Goal: Information Seeking & Learning: Learn about a topic

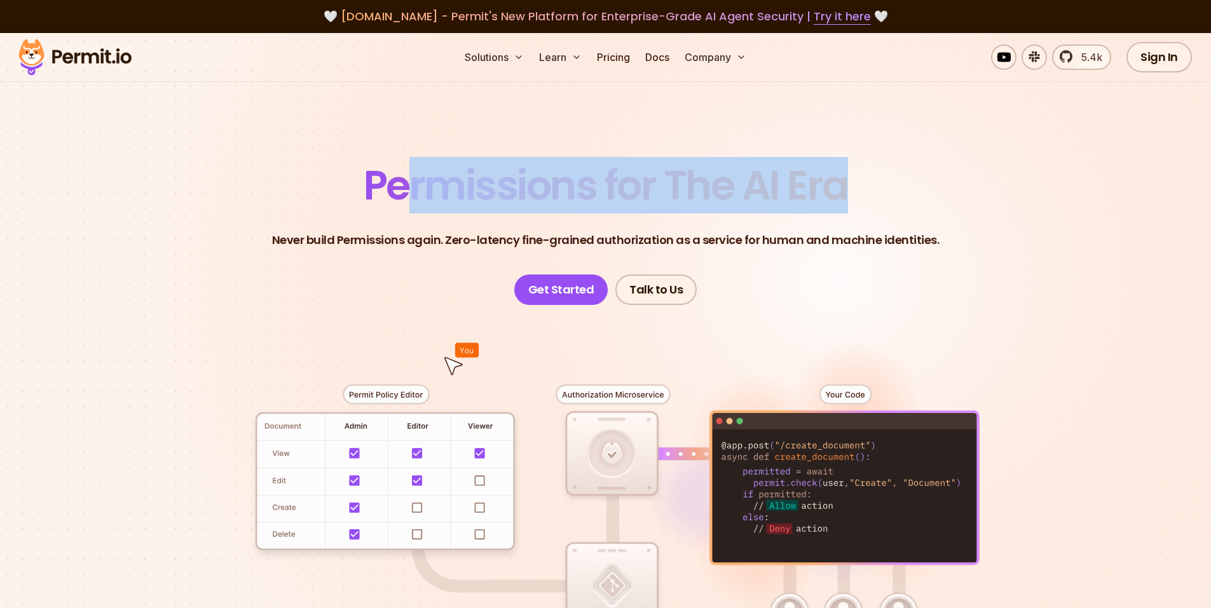
drag, startPoint x: 398, startPoint y: 181, endPoint x: 784, endPoint y: 170, distance: 386.7
click at [846, 166] on span "Permissions for The AI Era" at bounding box center [606, 185] width 484 height 57
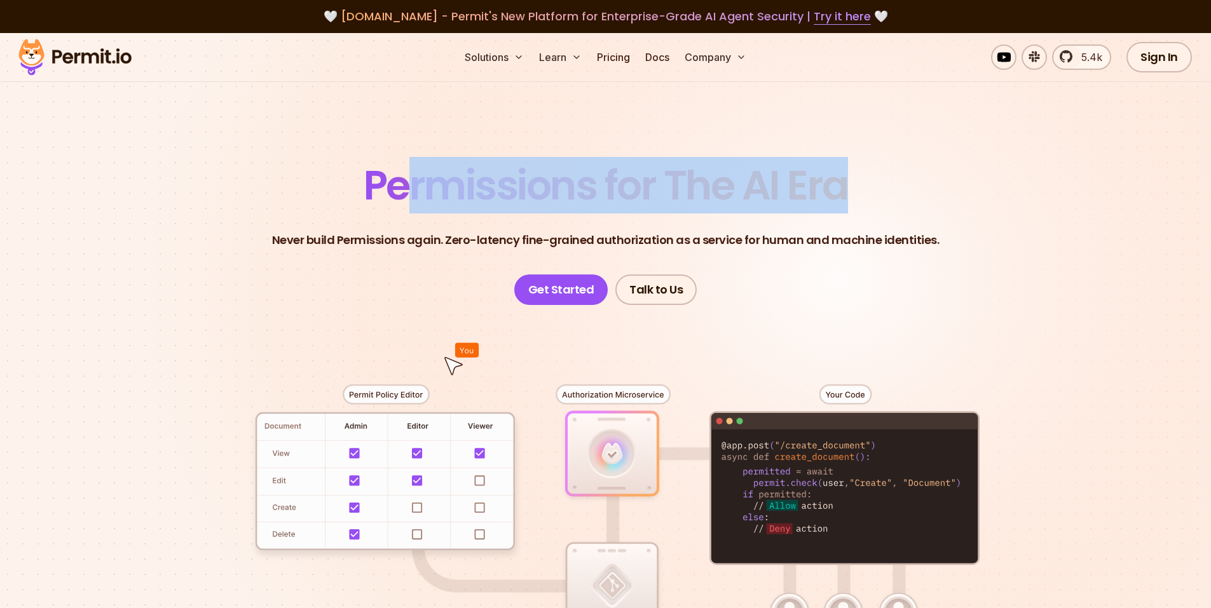
click at [688, 154] on section "Permissions for The AI Era Never build Permissions again. Zero-latency fine-gra…" at bounding box center [605, 452] width 1211 height 839
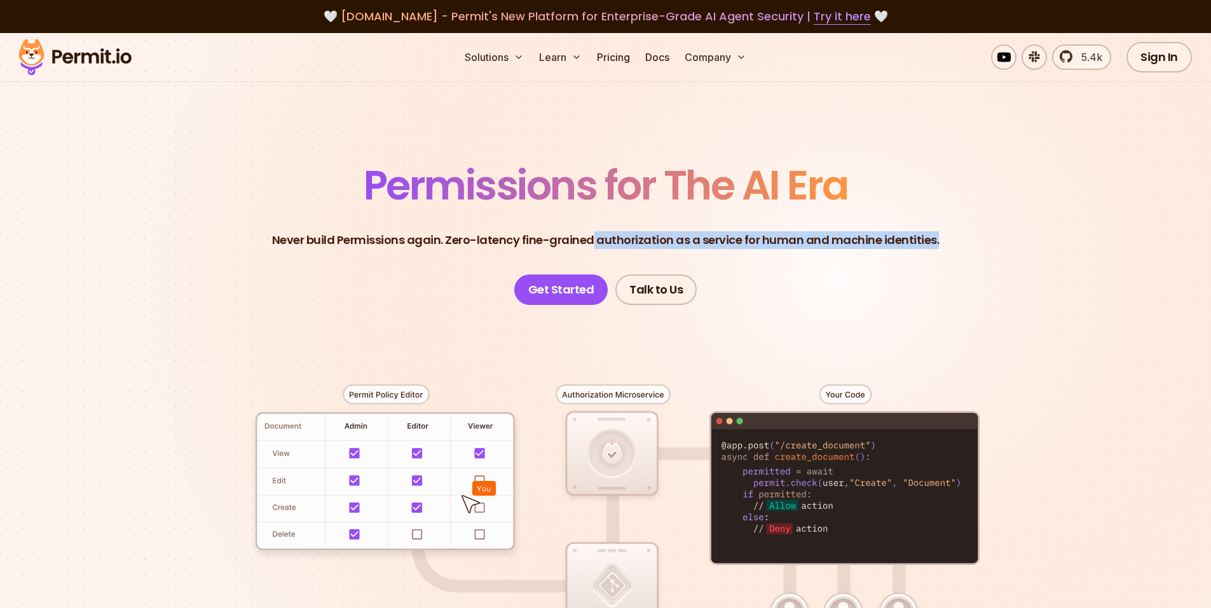
drag, startPoint x: 593, startPoint y: 240, endPoint x: 938, endPoint y: 237, distance: 345.2
click at [935, 237] on header "Permissions for The AI Era Never build Permissions again. Zero-latency fine-gra…" at bounding box center [606, 235] width 890 height 140
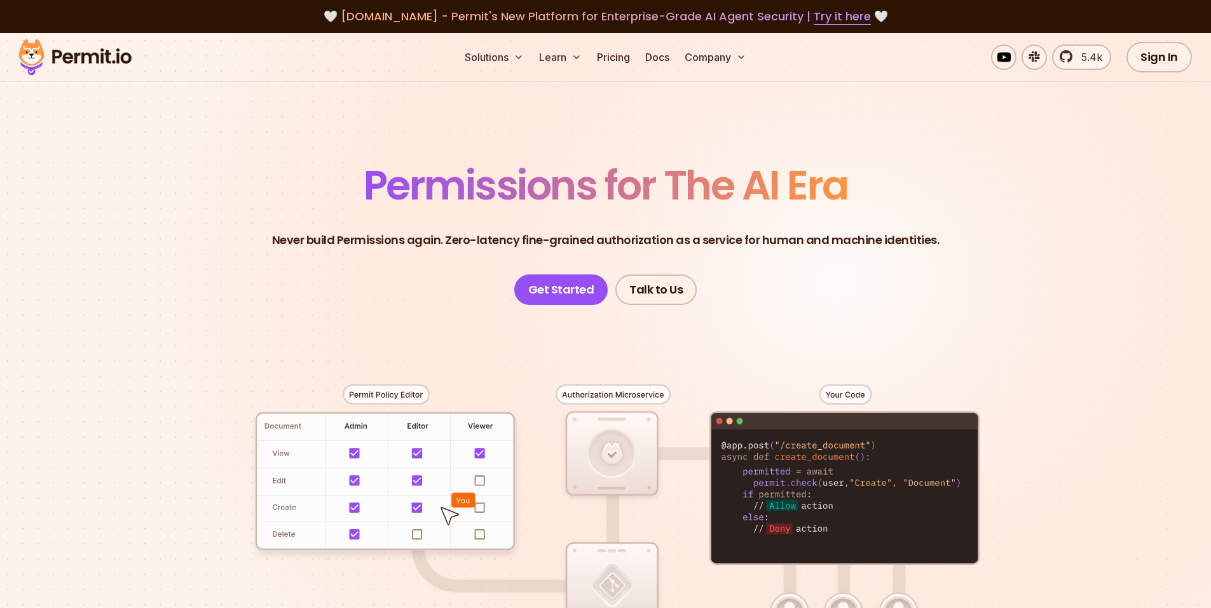
click at [605, 140] on section "Permissions for The AI Era Never build Permissions again. Zero-latency fine-gra…" at bounding box center [605, 452] width 1211 height 839
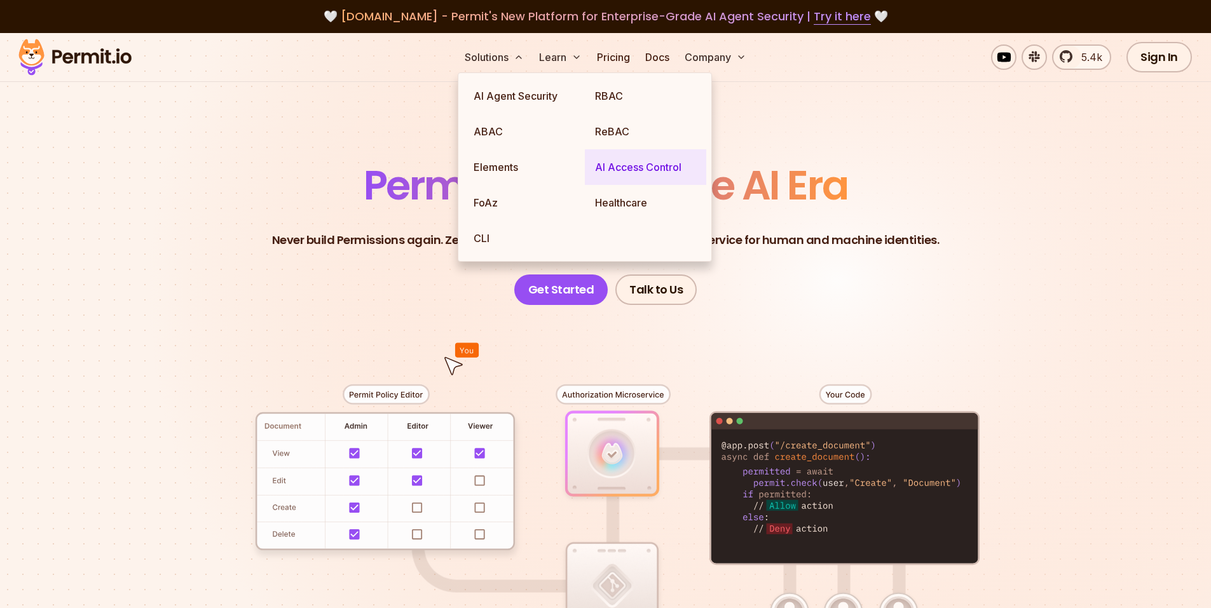
click at [656, 165] on link "AI Access Control" at bounding box center [645, 167] width 121 height 36
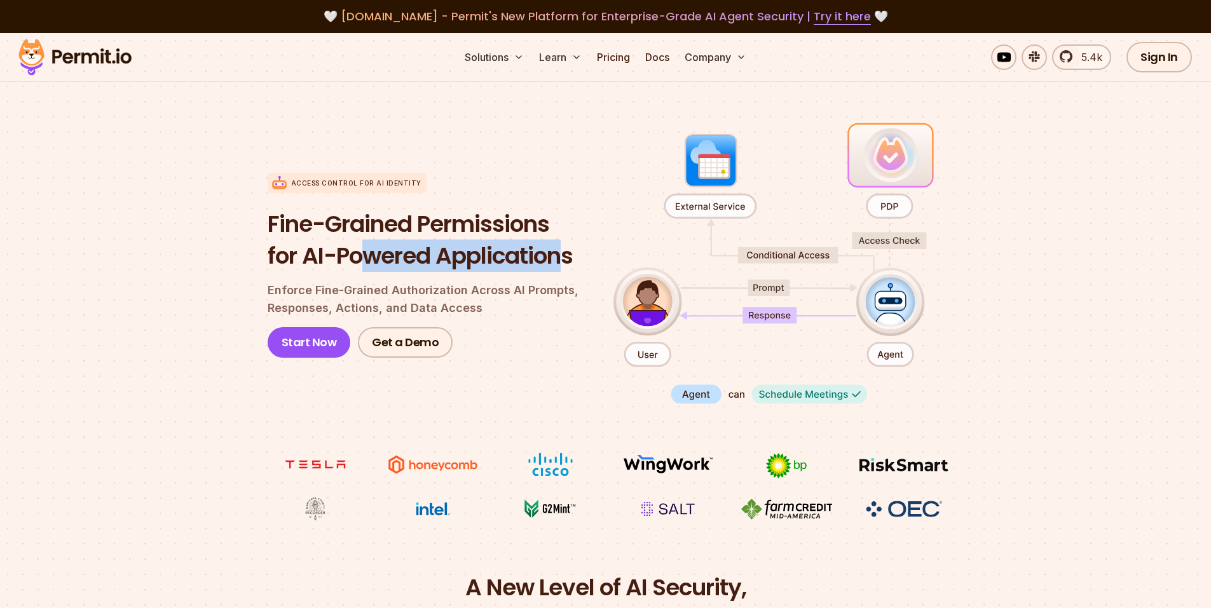
drag, startPoint x: 371, startPoint y: 256, endPoint x: 570, endPoint y: 256, distance: 199.6
click at [570, 256] on h1 "Fine-Grained Permissions for AI-Powered Applications" at bounding box center [430, 240] width 325 height 63
click at [564, 259] on h1 "Fine-Grained Permissions for AI-Powered Applications" at bounding box center [430, 240] width 325 height 63
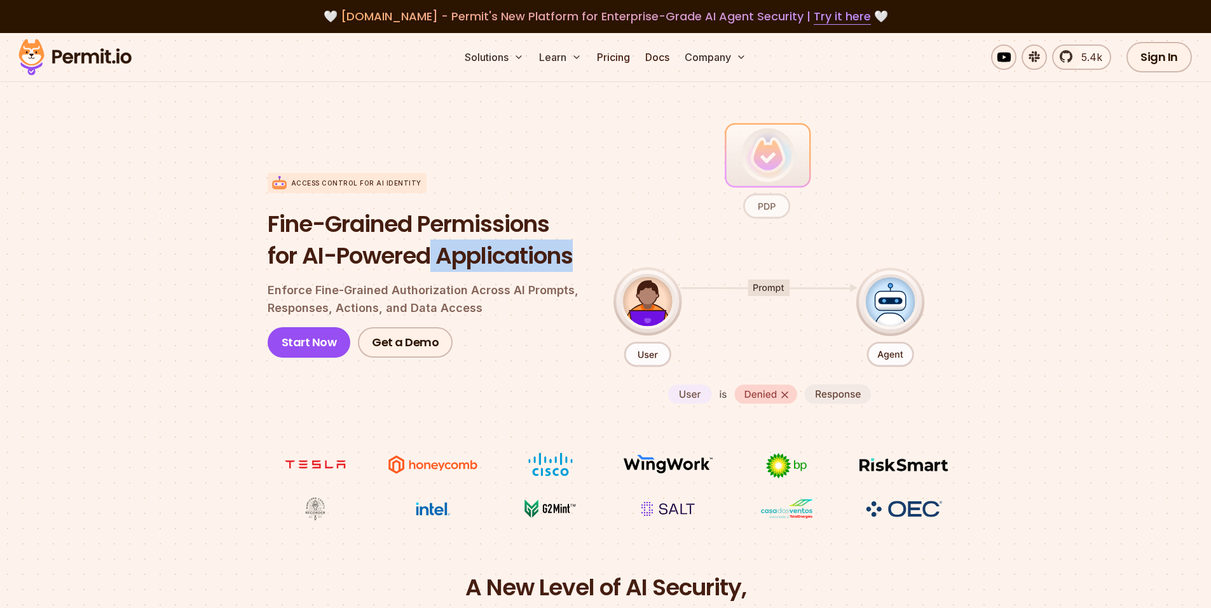
drag, startPoint x: 579, startPoint y: 259, endPoint x: 432, endPoint y: 264, distance: 146.3
click at [432, 264] on h1 "Fine-Grained Permissions for AI-Powered Applications" at bounding box center [430, 240] width 325 height 63
click at [478, 264] on h1 "Fine-Grained Permissions for AI-Powered Applications" at bounding box center [430, 240] width 325 height 63
